Goal: Transaction & Acquisition: Purchase product/service

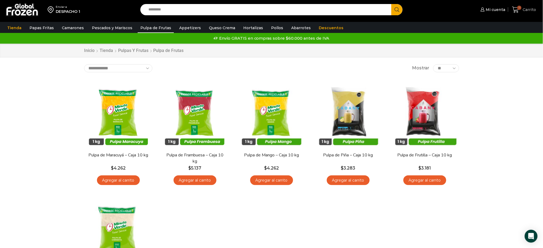
click at [516, 8] on icon at bounding box center [515, 9] width 7 height 7
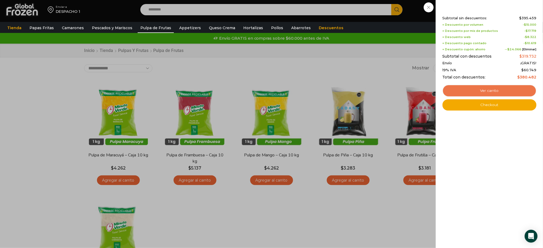
click at [472, 89] on link "Ver carrito" at bounding box center [489, 91] width 94 height 12
click at [467, 89] on link "Ver carrito" at bounding box center [489, 91] width 94 height 12
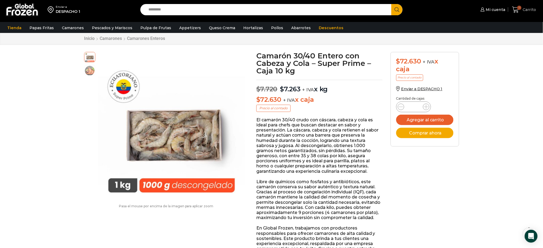
click at [514, 7] on icon at bounding box center [515, 9] width 7 height 6
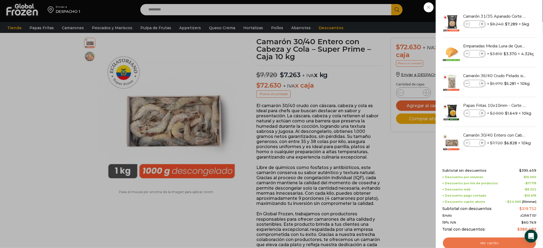
click at [499, 242] on link "Ver carrito" at bounding box center [489, 243] width 94 height 12
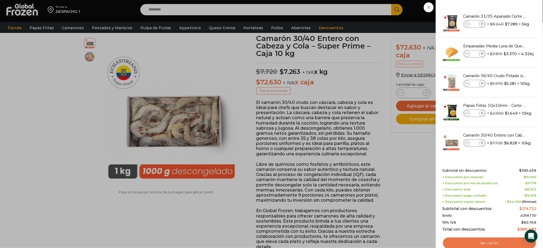
scroll to position [32, 0]
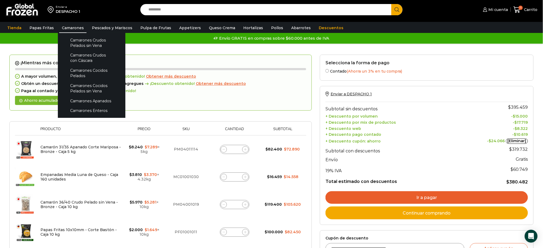
click at [77, 28] on link "Camarones" at bounding box center [72, 28] width 27 height 10
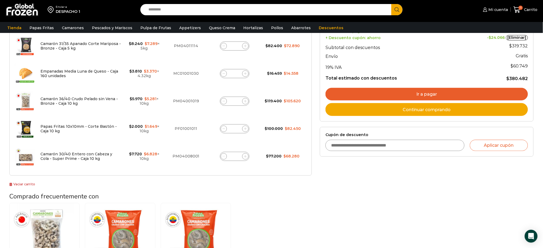
scroll to position [106, 0]
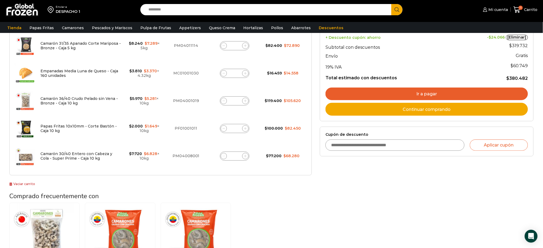
click at [301, 221] on div "Camarón 36/40 Crudo Pelado sin Vena - Bronze - Caja 10 kg $ 5.617 Agregar al ca…" at bounding box center [160, 251] width 302 height 96
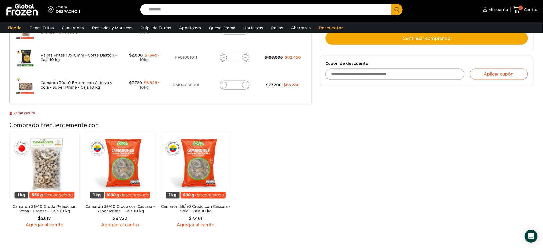
scroll to position [178, 0]
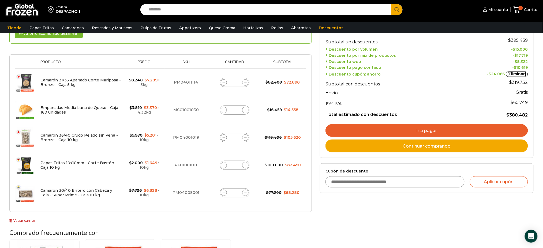
click at [209, 8] on input "Search input" at bounding box center [267, 9] width 243 height 11
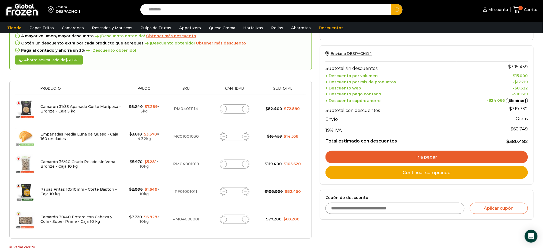
type input "*********"
click at [391, 4] on button "Search" at bounding box center [396, 9] width 11 height 11
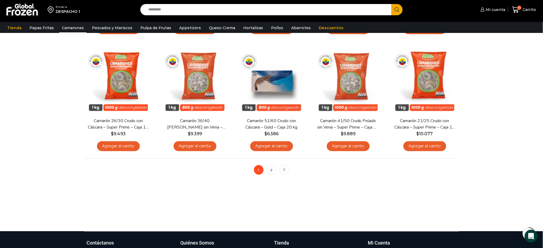
scroll to position [337, 0]
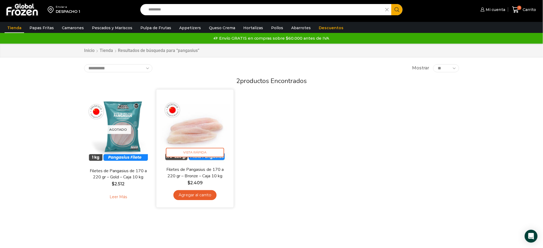
click at [200, 197] on link "Agregar al carrito" at bounding box center [194, 195] width 43 height 10
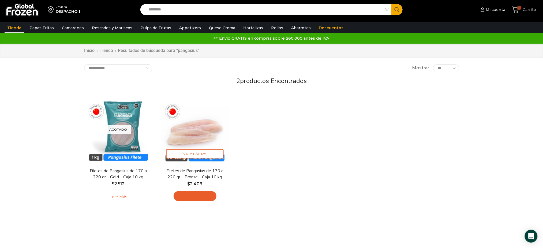
click at [512, 10] on link "11 [GEOGRAPHIC_DATA]" at bounding box center [524, 9] width 27 height 13
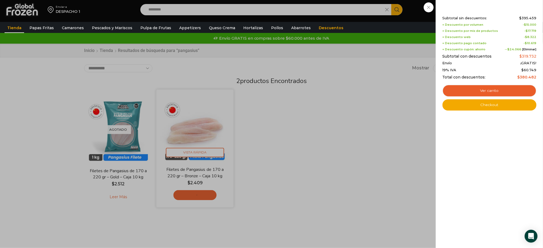
drag, startPoint x: 286, startPoint y: 163, endPoint x: 209, endPoint y: 194, distance: 84.0
click at [511, 16] on div "11 [GEOGRAPHIC_DATA] 11 11 Shopping Cart Shopping cart (11) Subtotal sin descue…" at bounding box center [524, 9] width 27 height 13
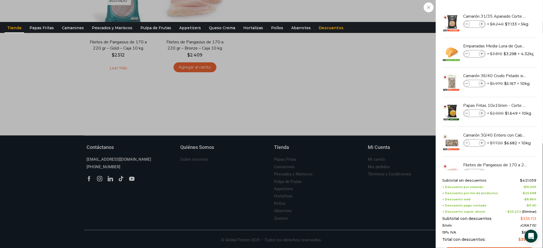
scroll to position [129, 0]
click at [498, 227] on div "Envío ¡GRATIS!" at bounding box center [489, 225] width 94 height 4
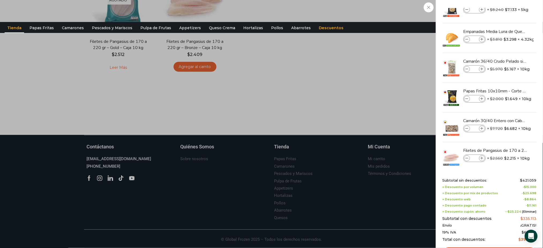
scroll to position [20, 0]
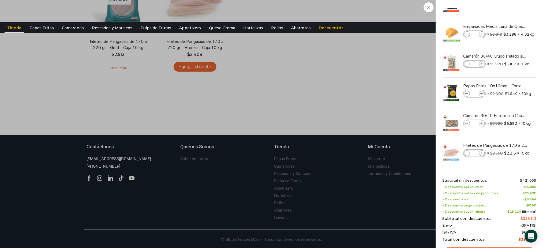
click at [506, 169] on div "Camarón 31/35 Apanado Corte Mariposa - Bronze - Caja 5 kg Camarón 31/35 Apanado…" at bounding box center [489, 79] width 92 height 182
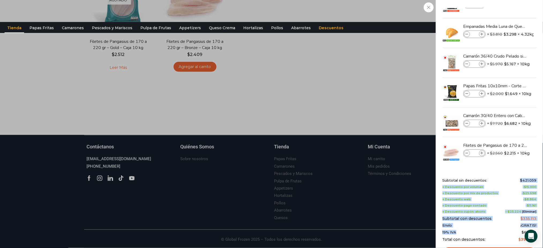
drag, startPoint x: 498, startPoint y: 233, endPoint x: 489, endPoint y: 177, distance: 56.9
click at [489, 177] on div "Shopping cart (12) Subtotal sin descuentos: $ 421.059 + Descuento por volumen -…" at bounding box center [489, 221] width 94 height 103
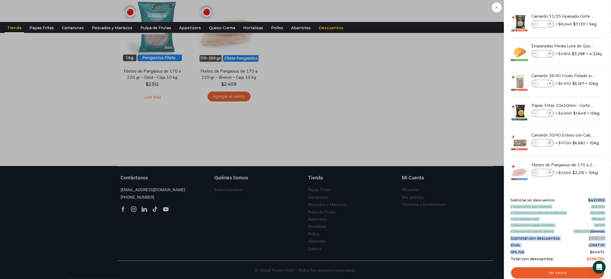
scroll to position [0, 0]
click at [543, 248] on link "Ver carrito" at bounding box center [557, 273] width 94 height 12
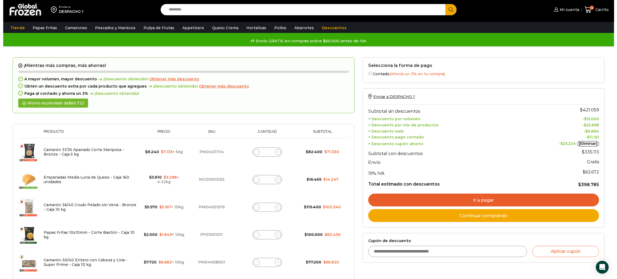
scroll to position [40, 0]
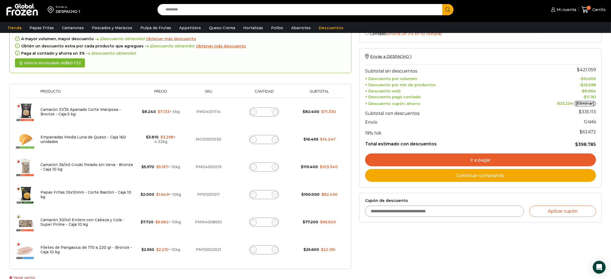
click at [353, 23] on div "Tienda Papas Fritas Papas Bastón Papas Especiales Camarones Camarones Crudos Pe…" at bounding box center [305, 28] width 616 height 10
click at [198, 48] on span "Obtener más descuento" at bounding box center [221, 46] width 50 height 5
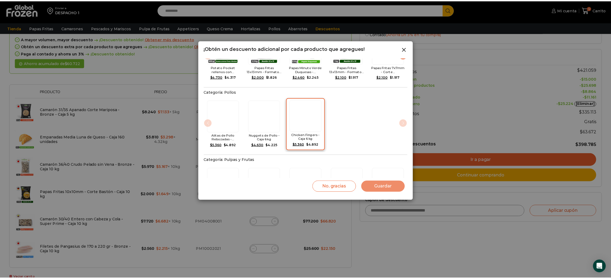
scroll to position [321, 0]
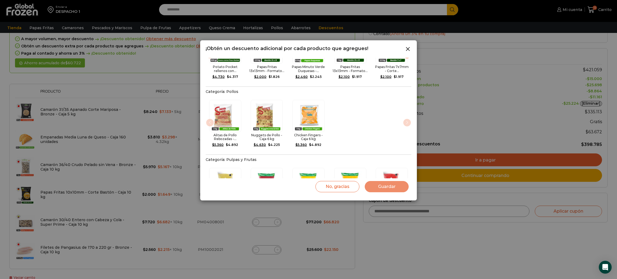
drag, startPoint x: 471, startPoint y: 42, endPoint x: 468, endPoint y: 40, distance: 3.0
click at [470, 41] on div at bounding box center [308, 139] width 617 height 279
click at [409, 49] on icon at bounding box center [408, 49] width 6 height 6
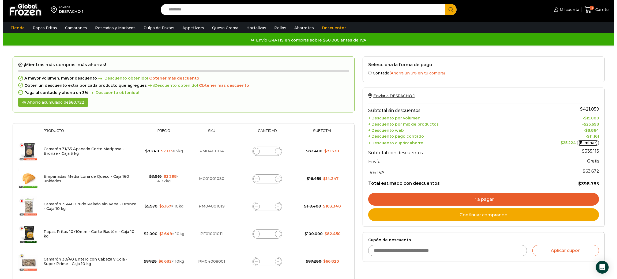
scroll to position [1, 0]
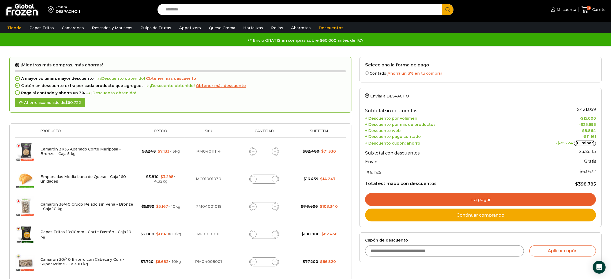
click at [217, 85] on span "Obtener más descuento" at bounding box center [221, 85] width 50 height 5
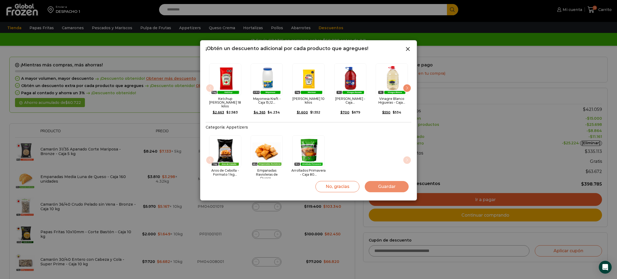
scroll to position [0, 0]
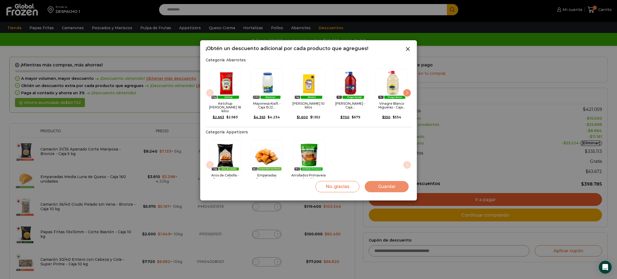
click at [404, 92] on div "Next slide" at bounding box center [407, 93] width 9 height 9
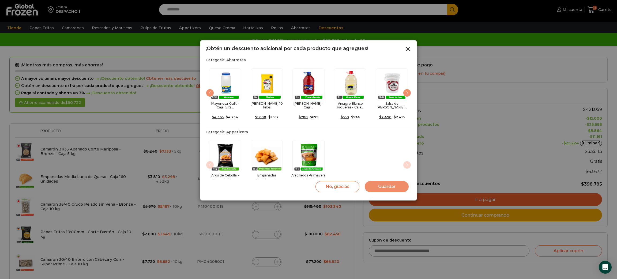
click at [404, 92] on div "Next slide" at bounding box center [407, 93] width 9 height 9
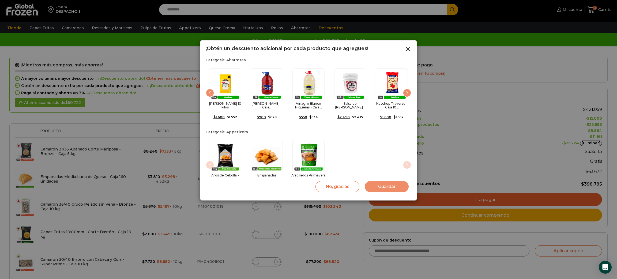
click at [404, 92] on div "Next slide" at bounding box center [407, 93] width 9 height 9
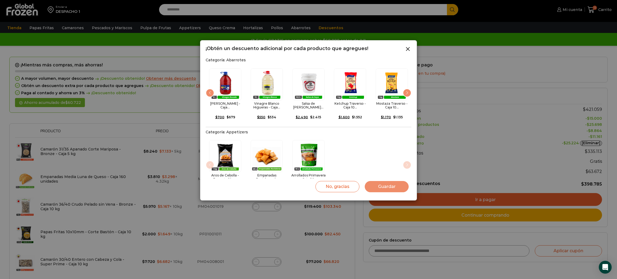
click at [404, 92] on div "Next slide" at bounding box center [407, 93] width 9 height 9
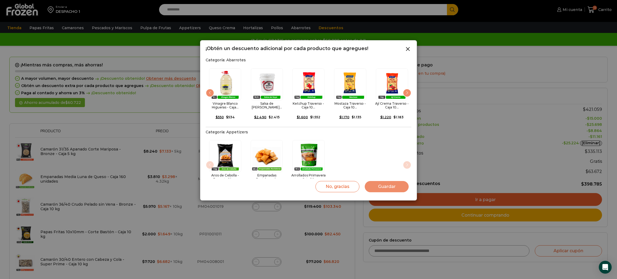
click at [404, 92] on div "Next slide" at bounding box center [407, 93] width 9 height 9
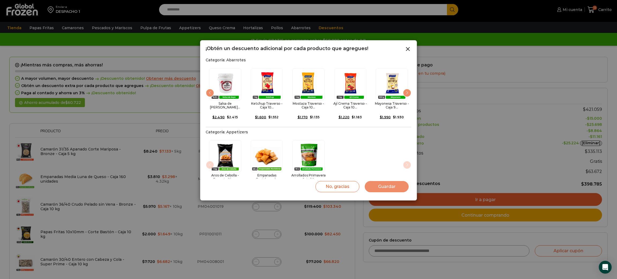
click at [404, 92] on div "Next slide" at bounding box center [407, 93] width 9 height 9
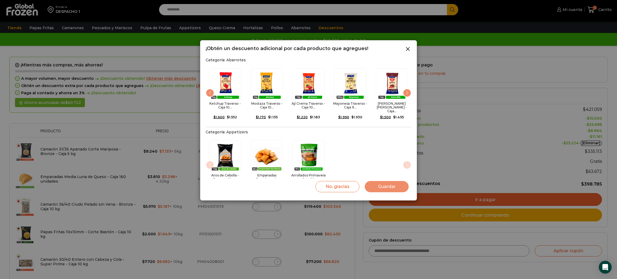
click at [404, 92] on div "Next slide" at bounding box center [407, 93] width 9 height 9
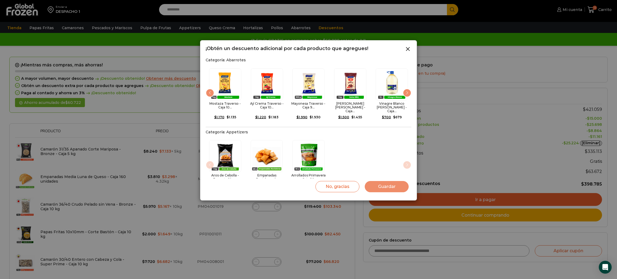
click at [404, 92] on div "Next slide" at bounding box center [407, 93] width 9 height 9
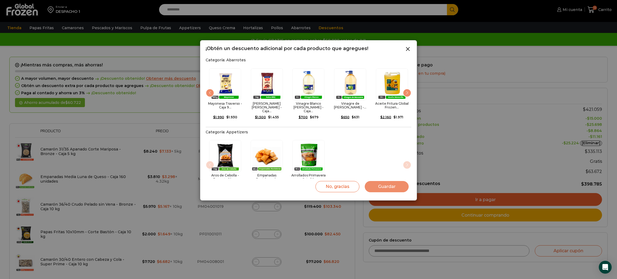
click at [404, 92] on div "Next slide" at bounding box center [407, 93] width 9 height 9
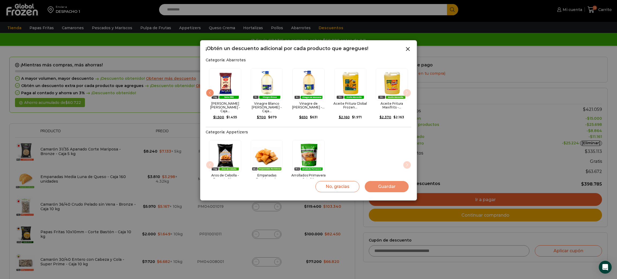
click at [404, 92] on img "15 / 15" at bounding box center [392, 84] width 32 height 32
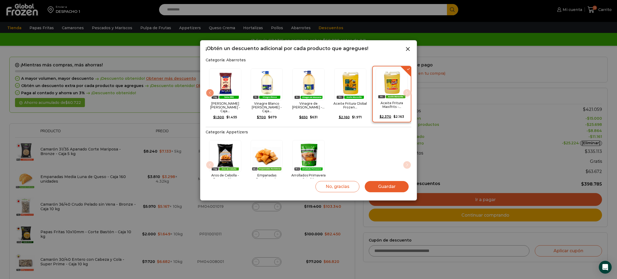
click at [404, 92] on img "15 / 15" at bounding box center [392, 84] width 32 height 32
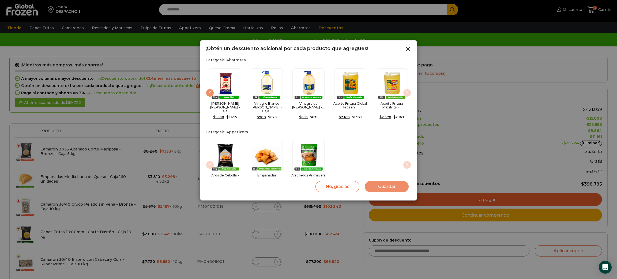
click at [404, 92] on img "15 / 15" at bounding box center [392, 84] width 32 height 32
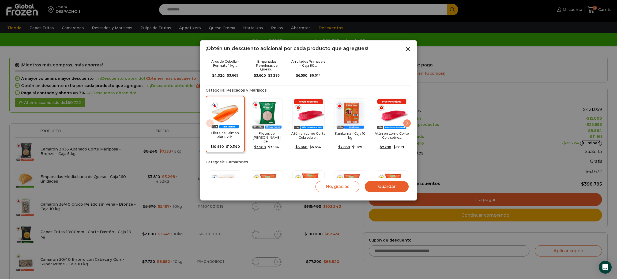
scroll to position [114, 0]
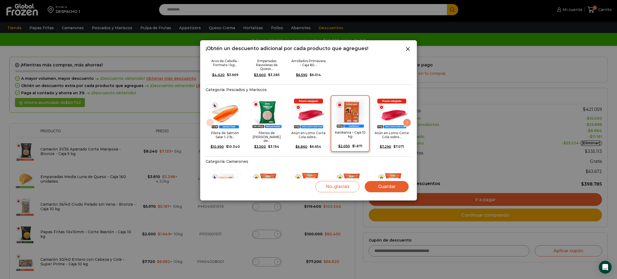
drag, startPoint x: 357, startPoint y: 131, endPoint x: 343, endPoint y: 135, distance: 14.9
drag, startPoint x: 343, startPoint y: 135, endPoint x: 338, endPoint y: 122, distance: 14.2
click at [380, 64] on div "Aros de Cebolla - Formato 1 kg... $ 4.020 Original price was: $4.020. $ 3.669 C…" at bounding box center [309, 51] width 206 height 59
click at [407, 118] on div "Next slide" at bounding box center [407, 122] width 9 height 9
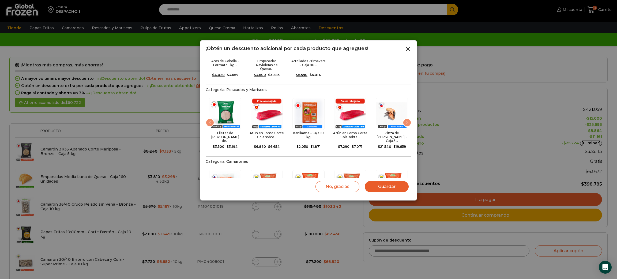
click at [407, 118] on div "Next slide" at bounding box center [407, 122] width 9 height 9
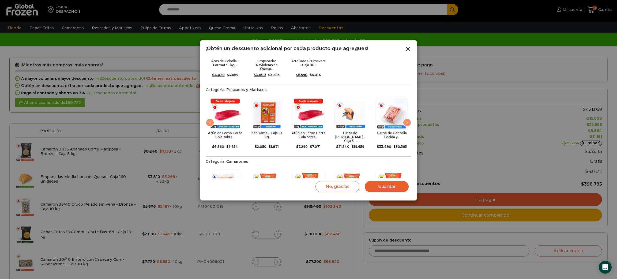
click at [407, 118] on div "Next slide" at bounding box center [407, 122] width 9 height 9
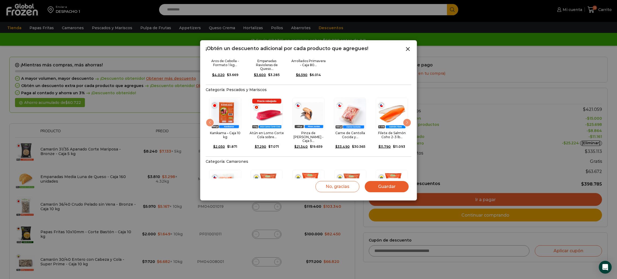
click at [407, 118] on div "Next slide" at bounding box center [407, 122] width 9 height 9
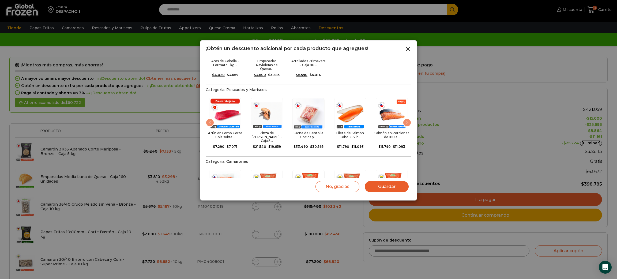
click at [407, 118] on div "Next slide" at bounding box center [407, 122] width 9 height 9
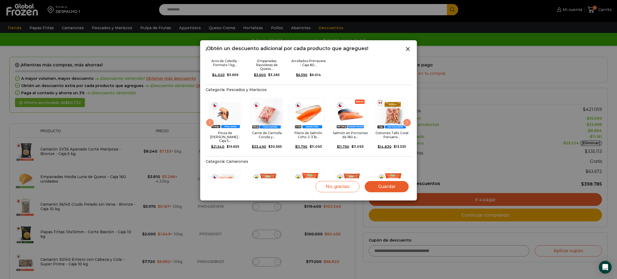
click at [407, 118] on div "Next slide" at bounding box center [407, 122] width 9 height 9
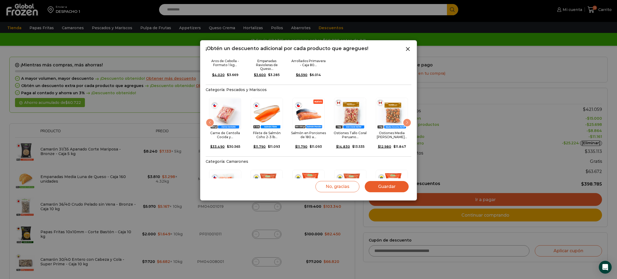
click at [407, 118] on div "Next slide" at bounding box center [407, 122] width 9 height 9
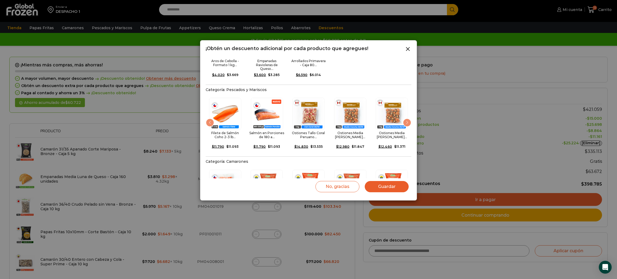
click at [407, 118] on div "Next slide" at bounding box center [407, 122] width 9 height 9
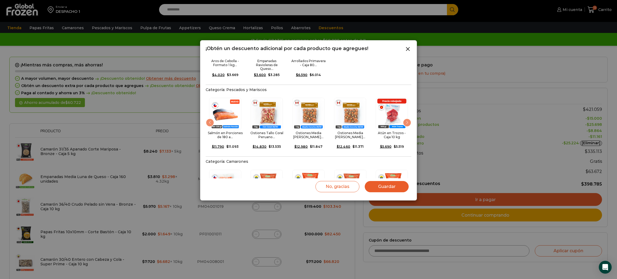
click at [407, 118] on div "Next slide" at bounding box center [407, 122] width 9 height 9
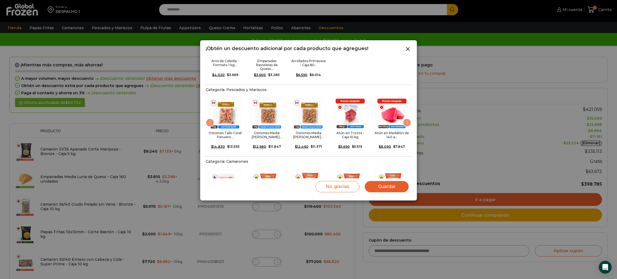
click at [407, 118] on div "Next slide" at bounding box center [407, 122] width 9 height 9
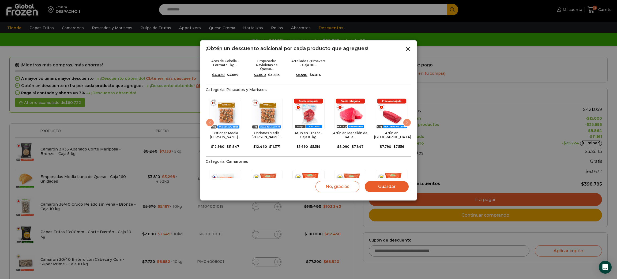
click at [407, 118] on div "Next slide" at bounding box center [407, 122] width 9 height 9
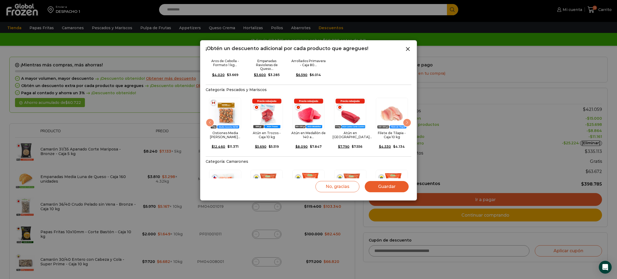
click at [407, 118] on div "Next slide" at bounding box center [407, 122] width 9 height 9
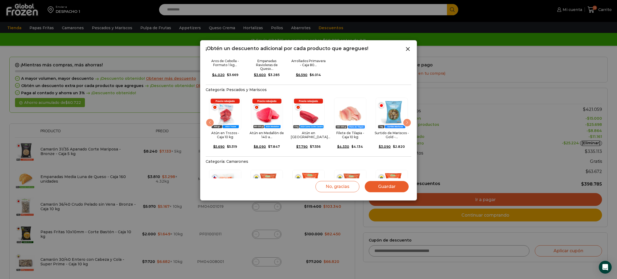
click at [407, 118] on div "Next slide" at bounding box center [407, 122] width 9 height 9
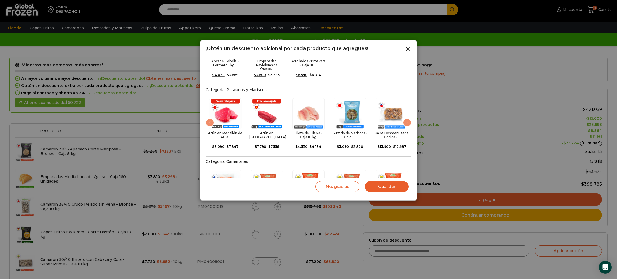
click at [407, 118] on div "Next slide" at bounding box center [407, 122] width 9 height 9
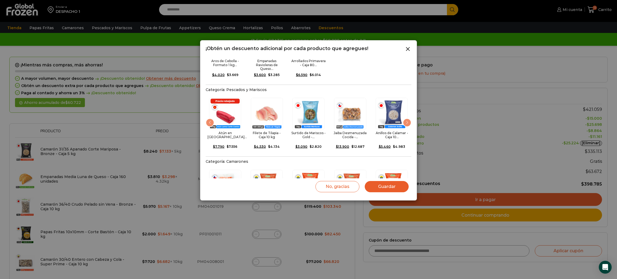
click at [409, 118] on div "Next slide" at bounding box center [407, 122] width 9 height 9
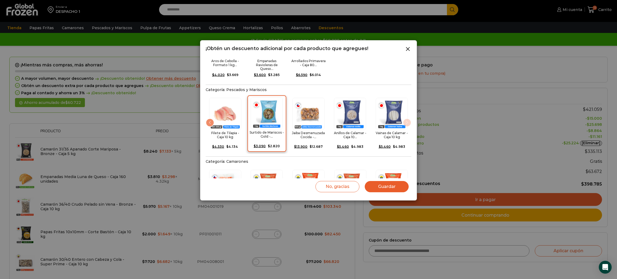
click at [276, 137] on div "Surtido de Mariscos - Gold -... $ 3.090 Original price was: $3.090. $ 2.820 Cur…" at bounding box center [266, 123] width 39 height 57
click at [406, 112] on img "20 / 20" at bounding box center [392, 113] width 32 height 32
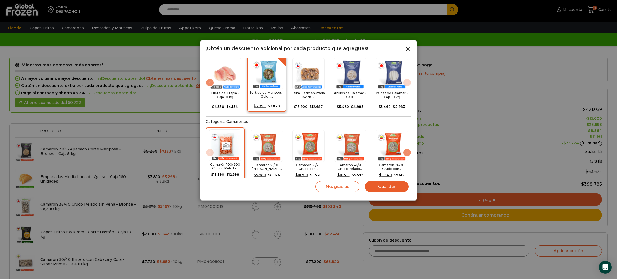
scroll to position [155, 0]
click at [407, 148] on div "Next slide" at bounding box center [407, 152] width 9 height 9
click at [405, 148] on div "Next slide" at bounding box center [407, 152] width 9 height 9
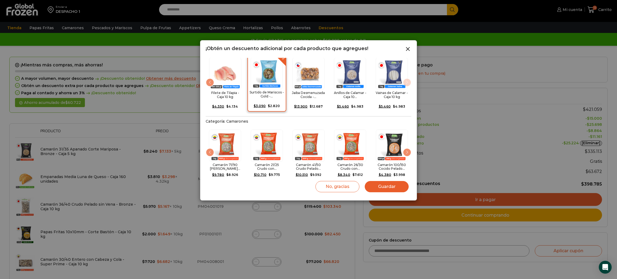
click at [406, 148] on div "Next slide" at bounding box center [407, 152] width 9 height 9
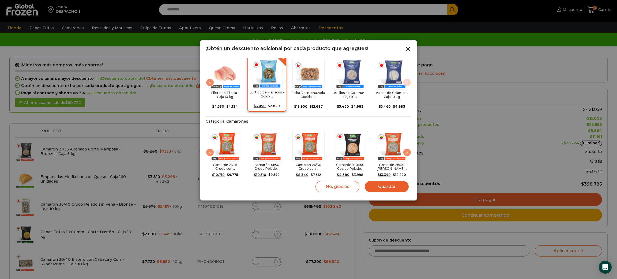
click at [407, 148] on div "Next slide" at bounding box center [407, 152] width 9 height 9
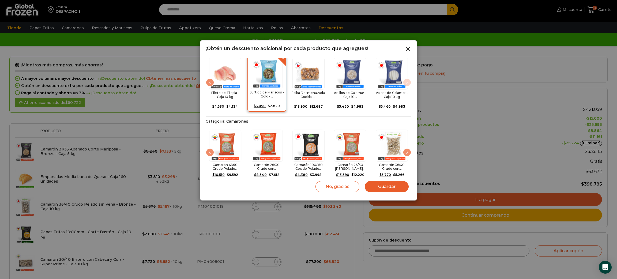
click at [408, 148] on div "Next slide" at bounding box center [407, 152] width 9 height 9
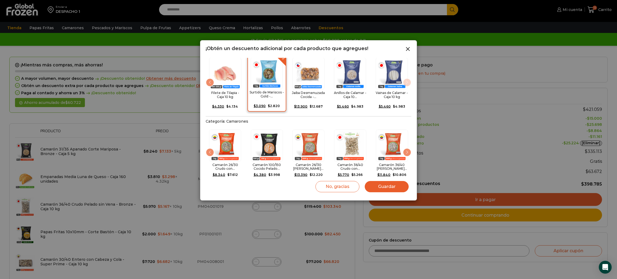
click at [408, 148] on div "Next slide" at bounding box center [407, 152] width 9 height 9
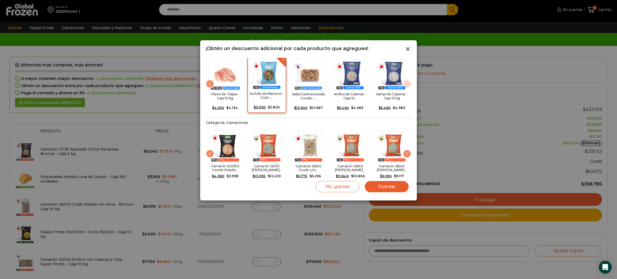
scroll to position [153, 0]
click at [321, 164] on h2 "Camarón 36/40 Crudo con..." at bounding box center [308, 168] width 35 height 8
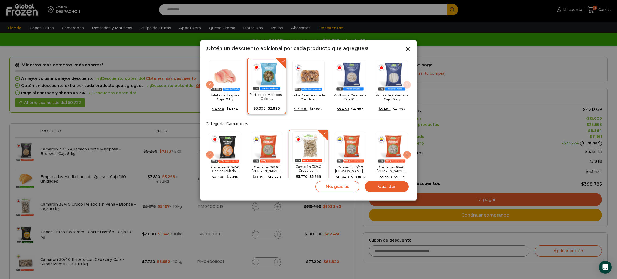
scroll to position [153, 0]
click at [408, 150] on div "Next slide" at bounding box center [407, 154] width 9 height 9
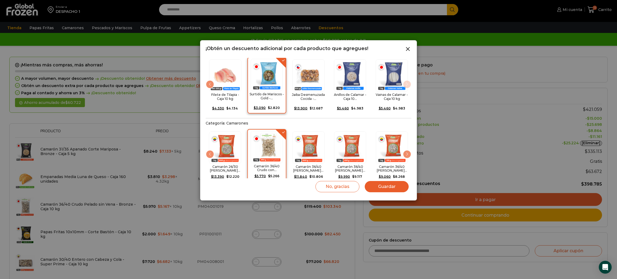
click at [408, 150] on div "Next slide" at bounding box center [407, 154] width 9 height 9
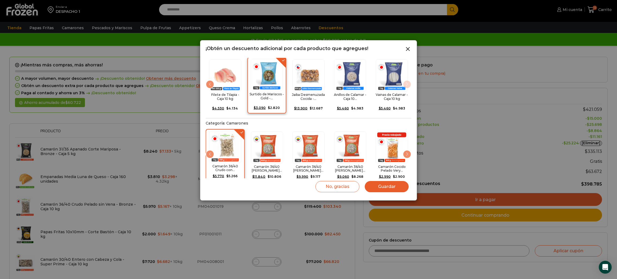
click at [408, 150] on div "Next slide" at bounding box center [407, 154] width 9 height 9
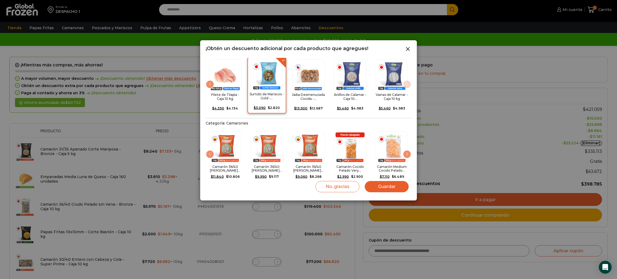
click at [408, 150] on div "Next slide" at bounding box center [407, 154] width 9 height 9
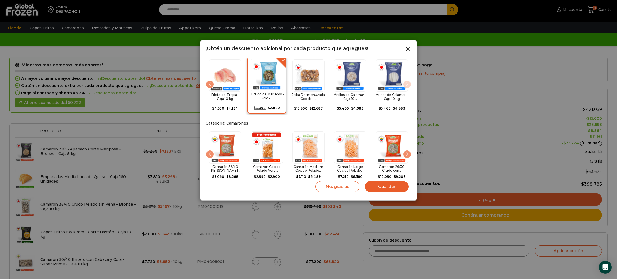
click at [407, 150] on div "Next slide" at bounding box center [407, 154] width 9 height 9
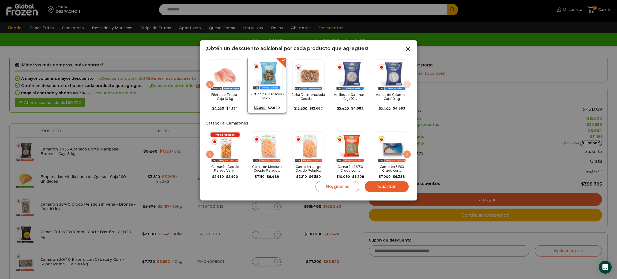
click at [407, 150] on div "Next slide" at bounding box center [407, 154] width 9 height 9
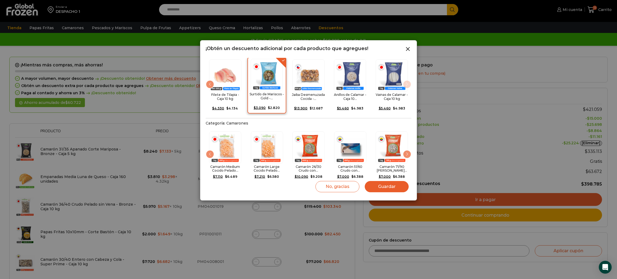
click at [406, 150] on div "Next slide" at bounding box center [407, 154] width 9 height 9
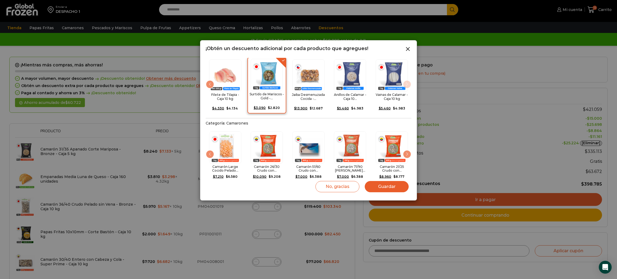
click at [405, 150] on div "Next slide" at bounding box center [407, 154] width 9 height 9
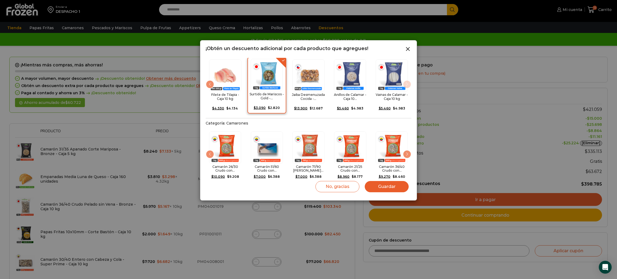
click at [406, 150] on div "Next slide" at bounding box center [407, 154] width 9 height 9
click at [407, 150] on div "Next slide" at bounding box center [407, 154] width 9 height 9
click at [408, 142] on div "Camarón 100/200 Cocido Pelado... $ 13.390 Original price was: $13.390. $ 12.598…" at bounding box center [309, 155] width 206 height 55
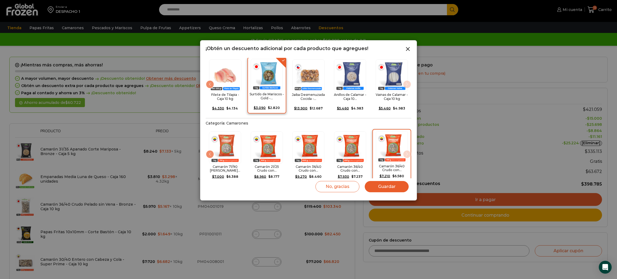
click at [408, 142] on div "21 / 21" at bounding box center [391, 147] width 35 height 32
click at [408, 142] on div "Camarón 100/200 Cocido Pelado... $ 13.390 Original price was: $13.390. $ 12.598…" at bounding box center [309, 155] width 206 height 55
click at [407, 129] on div "Camarón 36/40 Crudo con... $ 7.210 Original price was: $7.210. $ 6.580 Current …" at bounding box center [391, 155] width 39 height 53
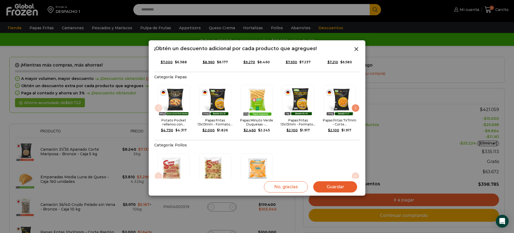
scroll to position [268, 0]
click at [356, 103] on div "Next slide" at bounding box center [355, 107] width 9 height 9
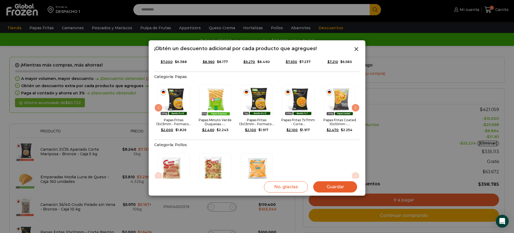
click at [356, 103] on div "Next slide" at bounding box center [355, 107] width 9 height 9
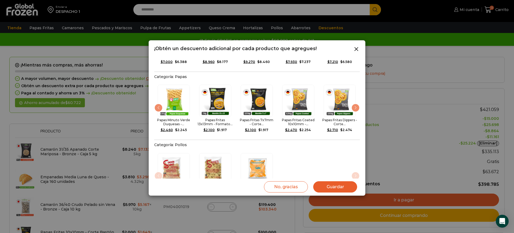
click at [356, 103] on div "Next slide" at bounding box center [355, 107] width 9 height 9
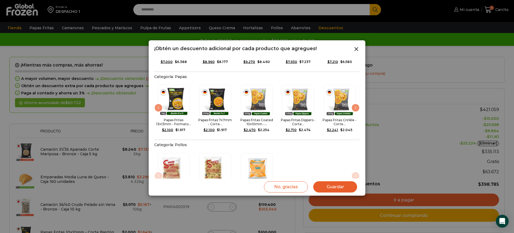
click at [356, 103] on div "Next slide" at bounding box center [355, 107] width 9 height 9
click at [356, 95] on div "9 / 9" at bounding box center [339, 101] width 35 height 32
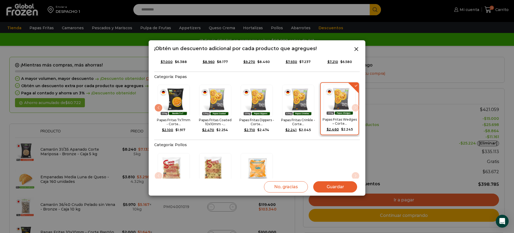
click at [356, 82] on div "Papas Fritas Wedges – Corte... $ 2.460 Original price was: $2.460. $ 2.245 Curr…" at bounding box center [339, 108] width 39 height 53
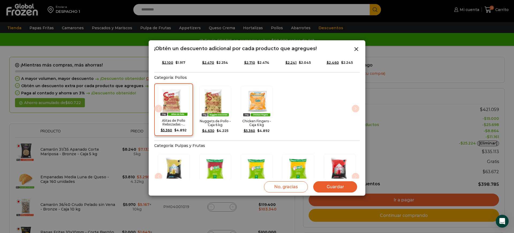
scroll to position [335, 0]
click at [181, 85] on img "1 / 3" at bounding box center [174, 101] width 32 height 32
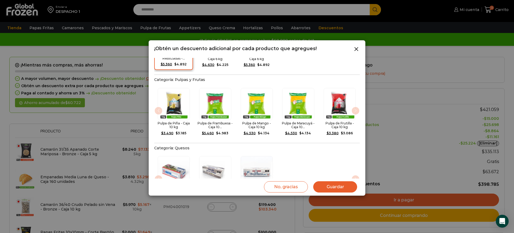
scroll to position [401, 0]
click at [356, 99] on img "5 / 5" at bounding box center [340, 103] width 32 height 32
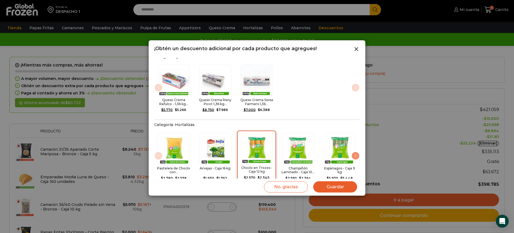
scroll to position [492, 0]
click at [356, 151] on div "Next slide" at bounding box center [355, 155] width 9 height 9
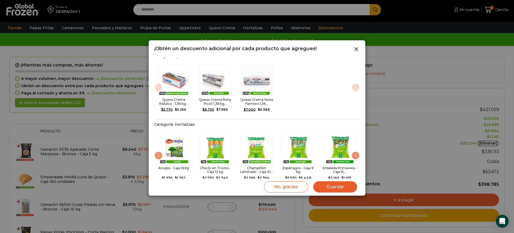
click at [356, 151] on div "Next slide" at bounding box center [355, 155] width 9 height 9
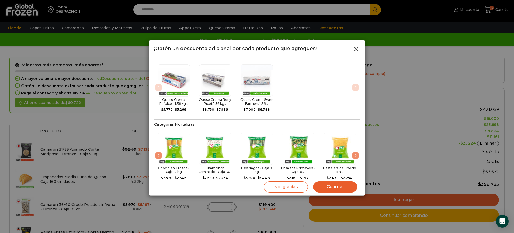
click at [356, 151] on div "Next slide" at bounding box center [355, 155] width 9 height 9
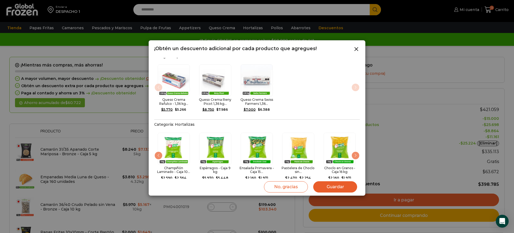
click at [356, 151] on div "Next slide" at bounding box center [355, 155] width 9 height 9
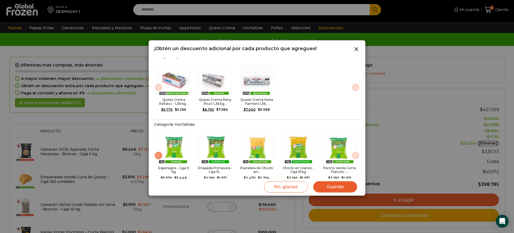
click at [356, 144] on div "9 / 9" at bounding box center [339, 149] width 35 height 32
click at [356, 144] on div "9 / 9" at bounding box center [339, 148] width 35 height 32
click at [340, 186] on button "Guardar" at bounding box center [335, 186] width 44 height 11
click at [328, 187] on button "Guardar" at bounding box center [335, 186] width 44 height 11
click at [345, 183] on button "Guardar" at bounding box center [335, 186] width 44 height 11
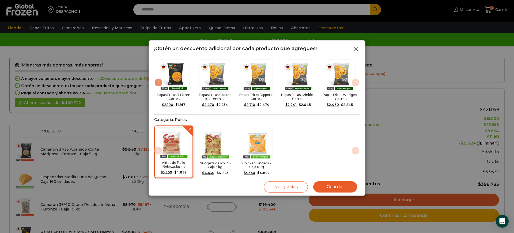
scroll to position [292, 0]
click at [270, 127] on img "3 / 3" at bounding box center [257, 143] width 32 height 32
click at [329, 187] on button "Guardar" at bounding box center [335, 186] width 44 height 11
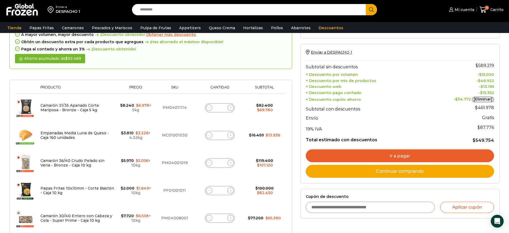
scroll to position [65, 0]
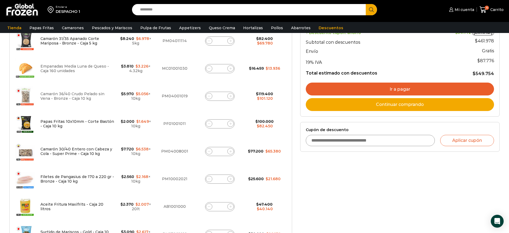
scroll to position [131, 0]
click at [344, 177] on div "Selecciona la forma de pago Contado (Ahorra un 3% en tu compra) Seleccionar Env…" at bounding box center [400, 191] width 208 height 491
click at [361, 183] on div "Selecciona la forma de pago Contado (Ahorra un 3% en tu compra) Seleccionar Env…" at bounding box center [400, 191] width 208 height 491
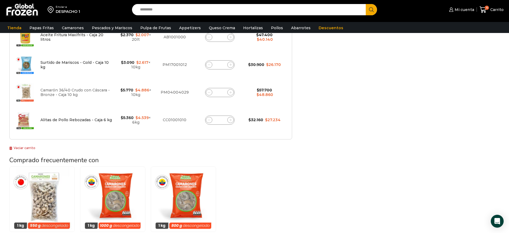
scroll to position [299, 0]
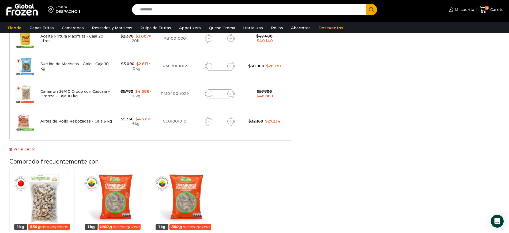
click at [444, 76] on div "Selecciona la forma de pago Contado (Ahorra un 3% en tu compra) Seleccionar Env…" at bounding box center [400, 23] width 208 height 491
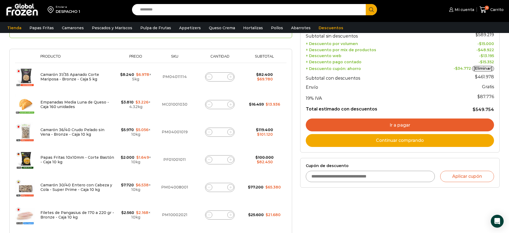
scroll to position [95, 0]
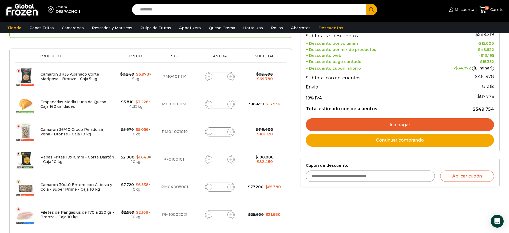
click at [397, 213] on div "Selecciona la forma de pago Contado (Ahorra un 3% en tu compra) Seleccionar Env…" at bounding box center [400, 227] width 208 height 491
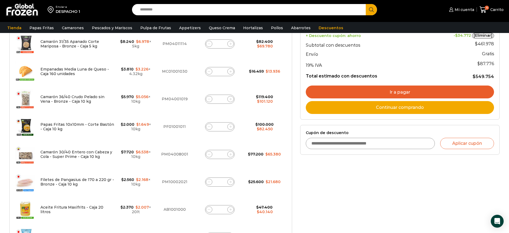
scroll to position [128, 0]
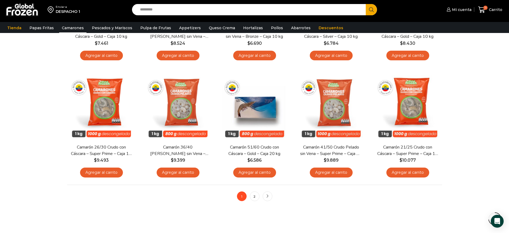
scroll to position [366, 0]
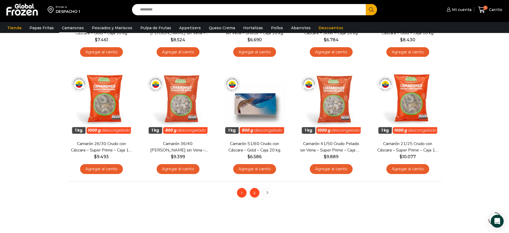
click at [251, 193] on link "2" at bounding box center [255, 193] width 10 height 10
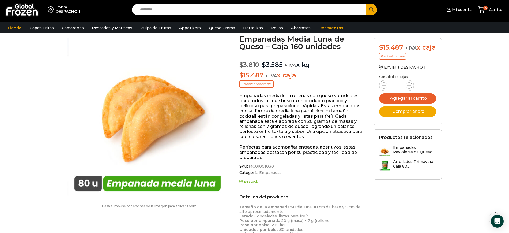
scroll to position [32, 0]
click at [323, 74] on p "$ 15.487 + IVA x caja" at bounding box center [302, 75] width 126 height 8
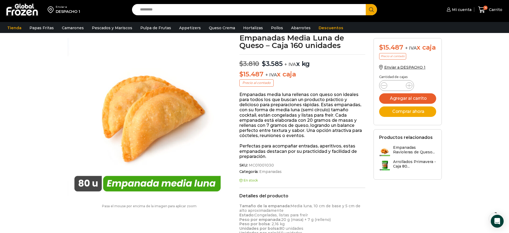
scroll to position [32, 0]
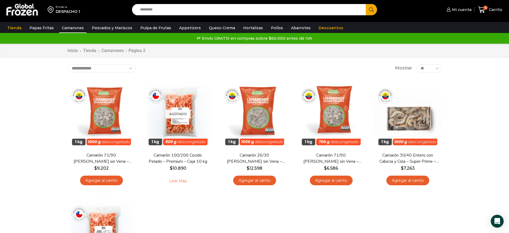
click at [196, 9] on input "Search input" at bounding box center [250, 9] width 226 height 11
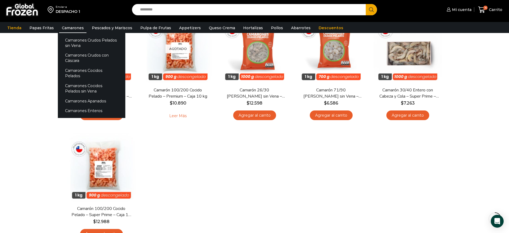
scroll to position [67, 0]
drag, startPoint x: 82, startPoint y: 106, endPoint x: 85, endPoint y: 106, distance: 2.7
click at [82, 106] on link "Camarones Enteros" at bounding box center [91, 111] width 67 height 10
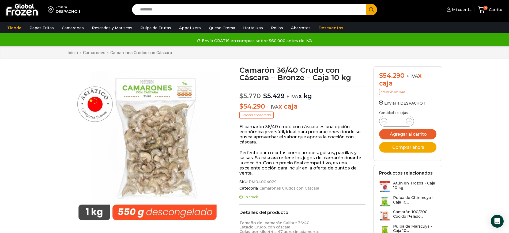
scroll to position [0, 0]
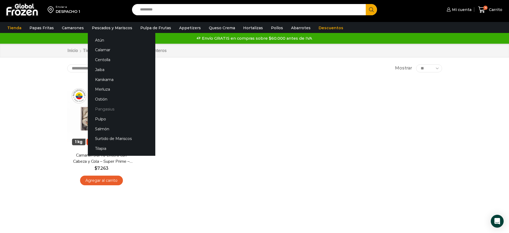
click at [108, 108] on link "Pangasius" at bounding box center [121, 109] width 67 height 10
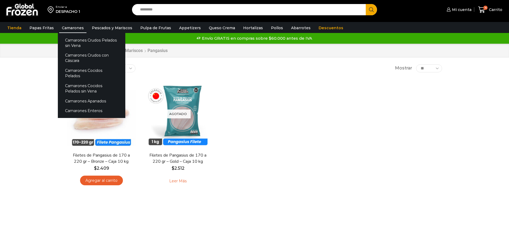
click at [73, 26] on link "Camarones" at bounding box center [72, 28] width 27 height 10
click at [68, 28] on link "Camarones" at bounding box center [72, 28] width 27 height 10
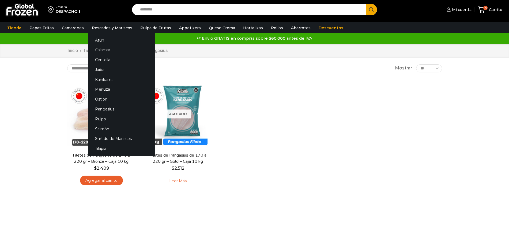
click at [106, 51] on link "Calamar" at bounding box center [121, 50] width 67 height 10
click at [104, 50] on link "Calamar" at bounding box center [121, 50] width 67 height 10
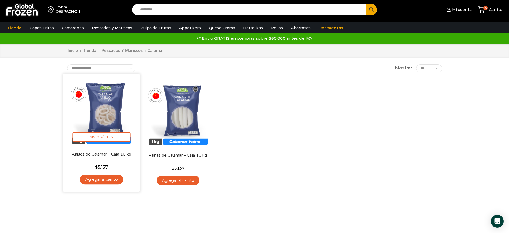
click at [101, 180] on link "Agregar al carrito" at bounding box center [101, 179] width 43 height 10
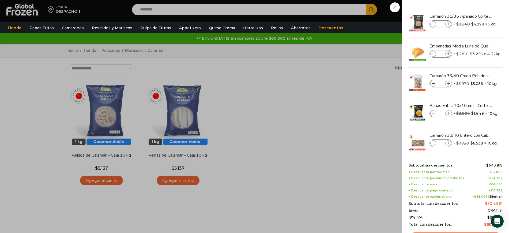
click at [477, 16] on div "17 [GEOGRAPHIC_DATA] 17 17 Shopping Cart *" at bounding box center [490, 9] width 27 height 13
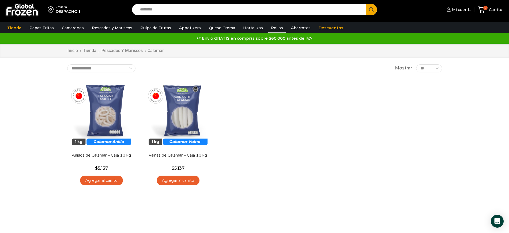
click at [270, 28] on link "Pollos" at bounding box center [276, 28] width 17 height 10
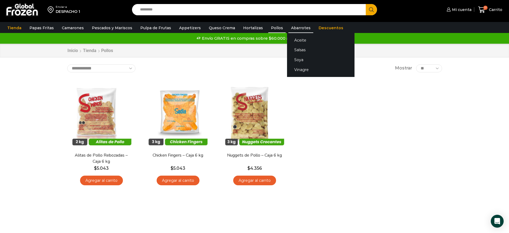
click at [291, 28] on link "Abarrotes" at bounding box center [300, 28] width 25 height 10
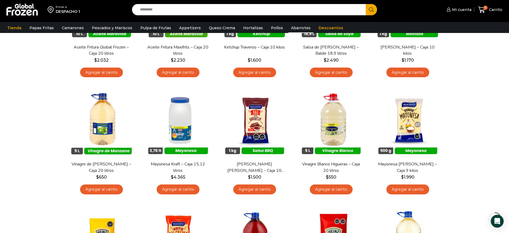
scroll to position [111, 0]
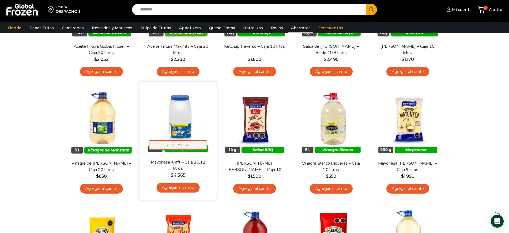
click at [181, 143] on span "Vista Rápida" at bounding box center [178, 144] width 58 height 9
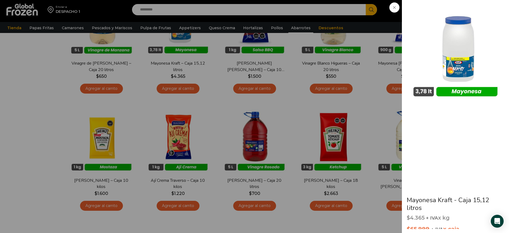
scroll to position [212, 0]
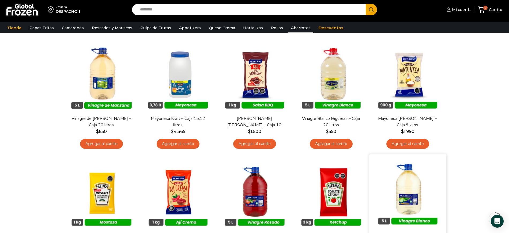
scroll to position [136, 0]
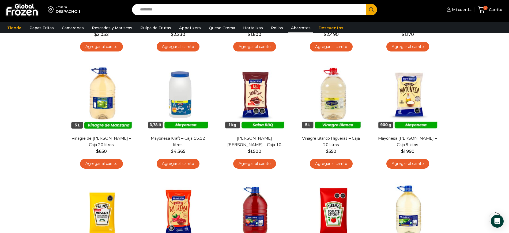
click at [35, 85] on div "Enviar a DESPACHO 1 Search input Search Mi cuenta $" at bounding box center [254, 101] width 509 height 474
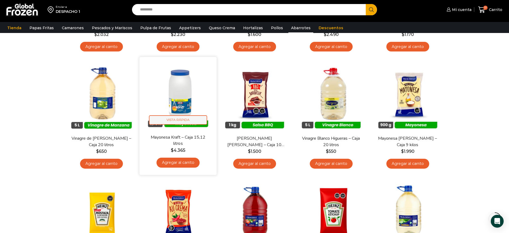
click at [179, 119] on span "Vista Rápida" at bounding box center [178, 119] width 58 height 9
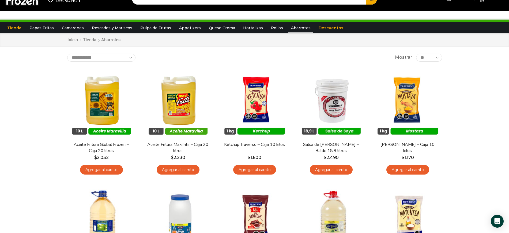
scroll to position [0, 0]
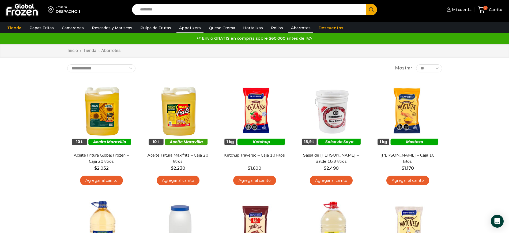
click at [182, 29] on link "Appetizers" at bounding box center [189, 28] width 27 height 10
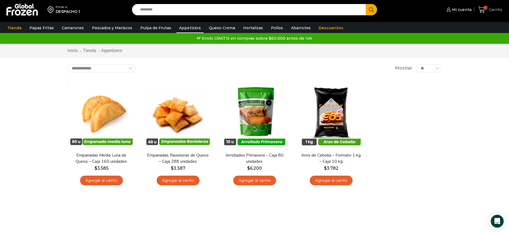
click at [491, 9] on span "Carrito" at bounding box center [495, 9] width 15 height 5
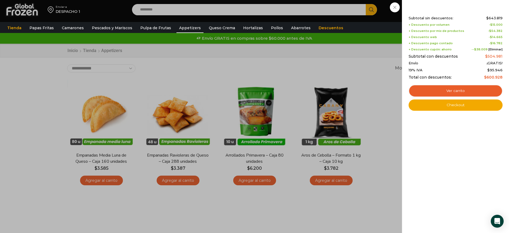
click at [477, 16] on div "17 [GEOGRAPHIC_DATA] 17 17 Shopping Cart Shopping cart (17) Subtotal sin descue…" at bounding box center [490, 9] width 27 height 13
